Goal: Navigation & Orientation: Find specific page/section

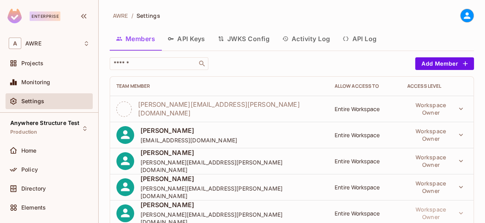
scroll to position [46, 0]
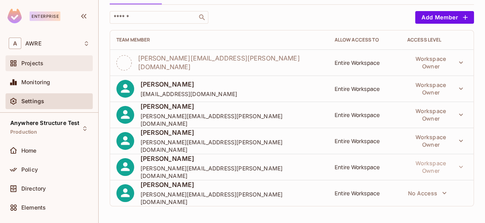
click at [47, 63] on div "Projects" at bounding box center [55, 63] width 68 height 6
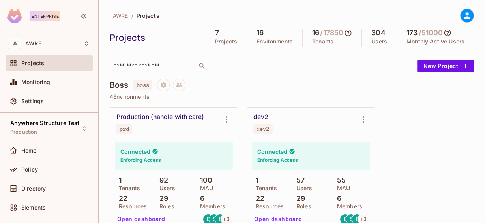
click at [464, 14] on icon at bounding box center [467, 15] width 7 height 7
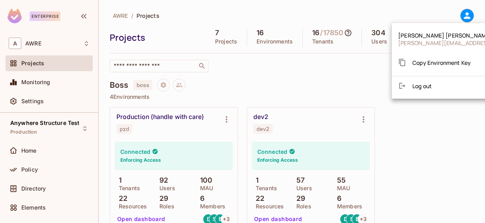
click at [423, 43] on span "[PERSON_NAME][EMAIL_ADDRESS][PERSON_NAME][DOMAIN_NAME]" at bounding box center [490, 42] width 185 height 7
click at [50, 101] on div at bounding box center [242, 111] width 485 height 223
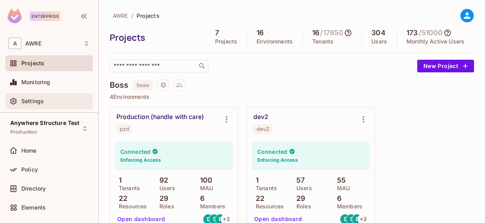
click at [36, 101] on span "Settings" at bounding box center [32, 101] width 22 height 6
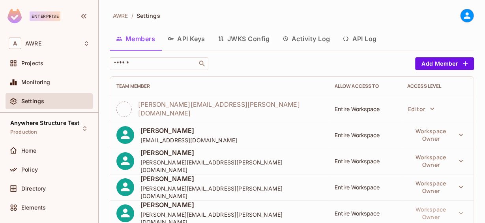
click at [462, 15] on icon at bounding box center [467, 16] width 10 height 10
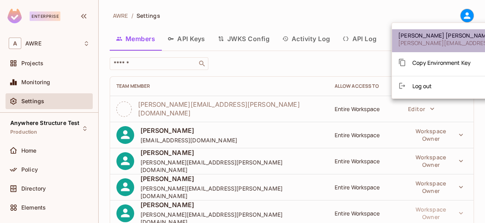
click at [445, 30] on li "[PERSON_NAME] [PERSON_NAME][EMAIL_ADDRESS][PERSON_NAME][DOMAIN_NAME]" at bounding box center [491, 40] width 198 height 23
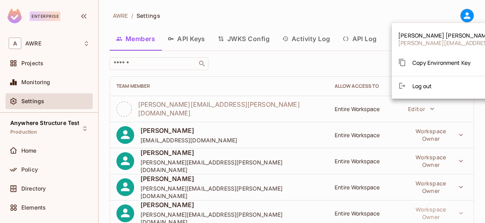
click at [356, 31] on div at bounding box center [242, 111] width 485 height 223
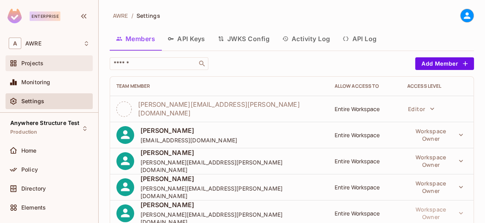
click at [43, 65] on span "Projects" at bounding box center [32, 63] width 22 height 6
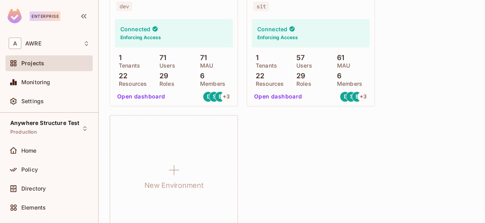
scroll to position [410, 0]
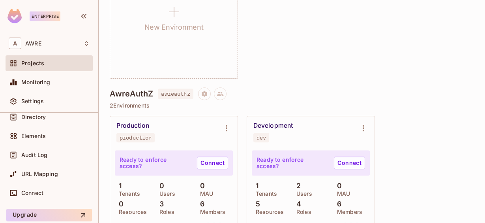
scroll to position [103, 0]
